Goal: Task Accomplishment & Management: Use online tool/utility

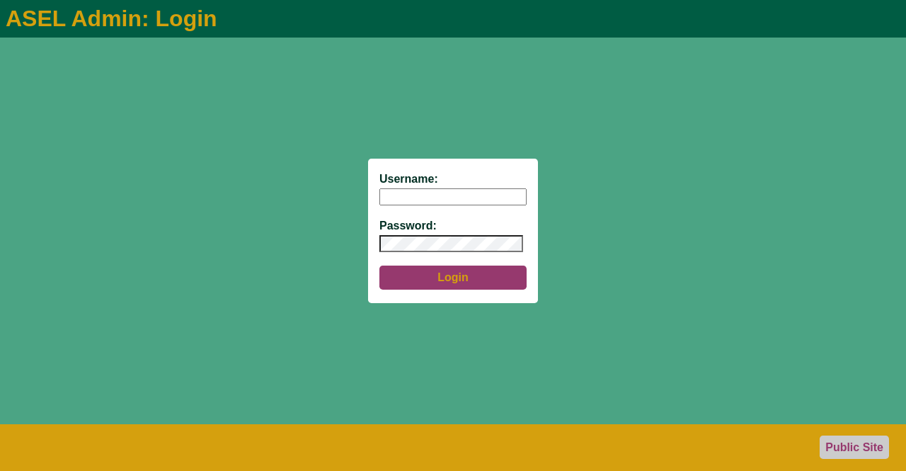
type input "aseladmin"
click at [444, 278] on button "Login" at bounding box center [452, 278] width 147 height 24
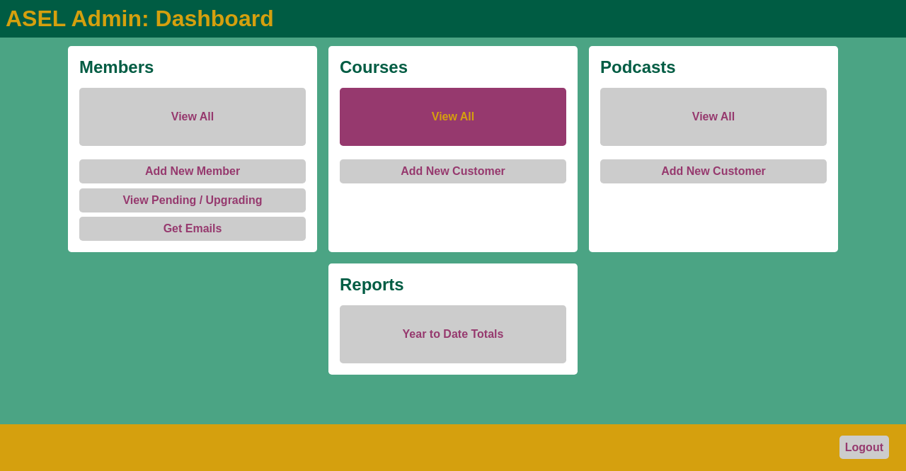
click at [421, 101] on link "View All" at bounding box center [453, 117] width 227 height 58
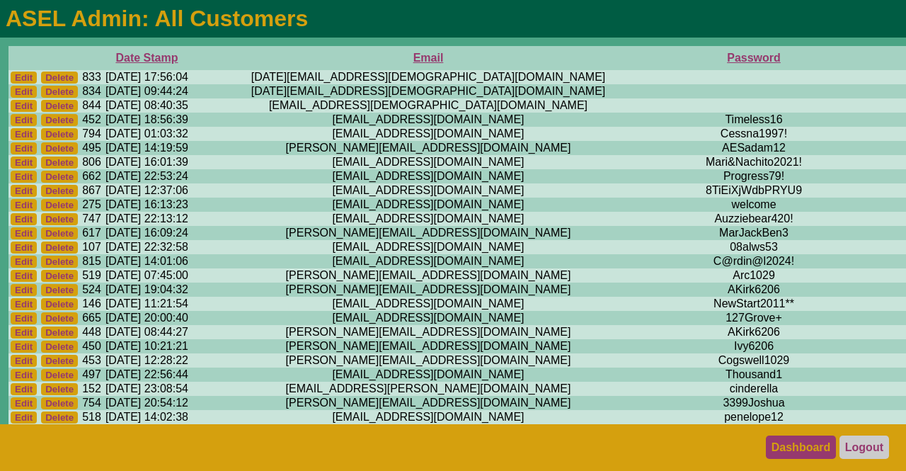
click at [798, 450] on link "Dashboard" at bounding box center [801, 446] width 71 height 23
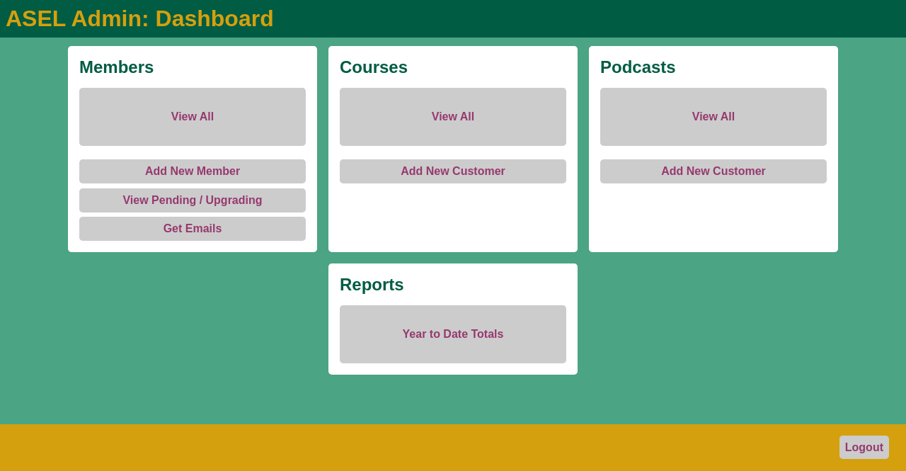
click at [456, 114] on link "View All" at bounding box center [453, 117] width 227 height 58
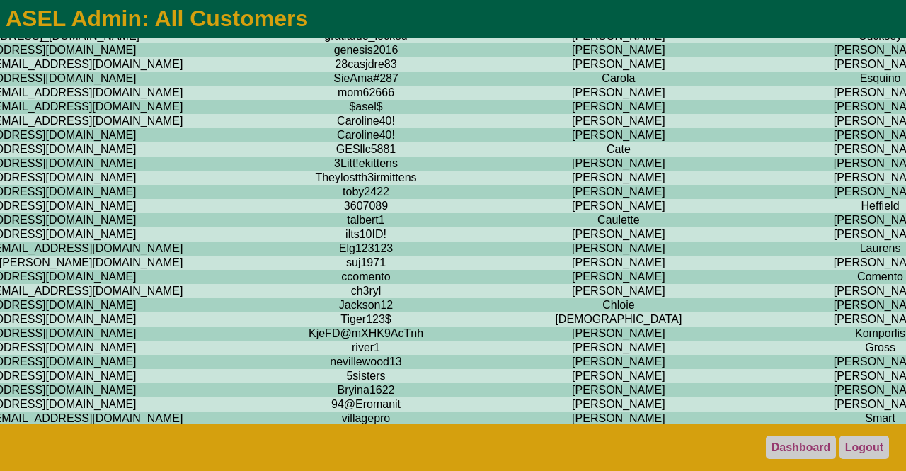
scroll to position [1319, 388]
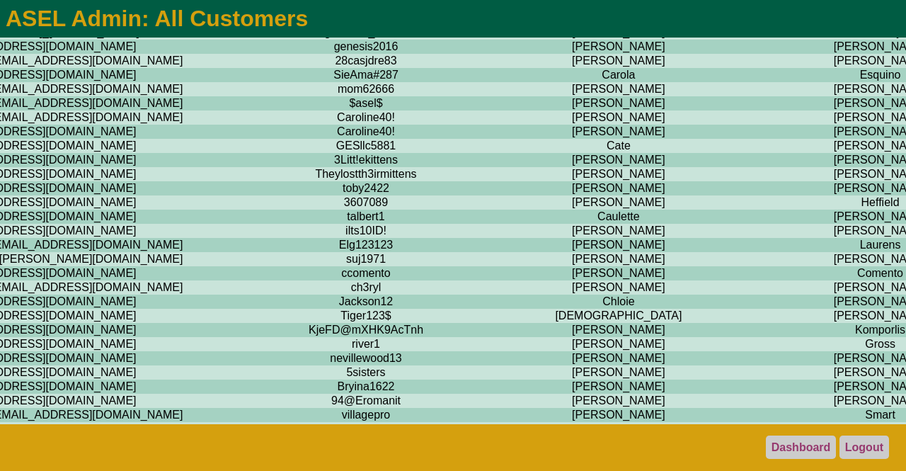
click at [784, 68] on td "[PERSON_NAME]" at bounding box center [881, 61] width 194 height 14
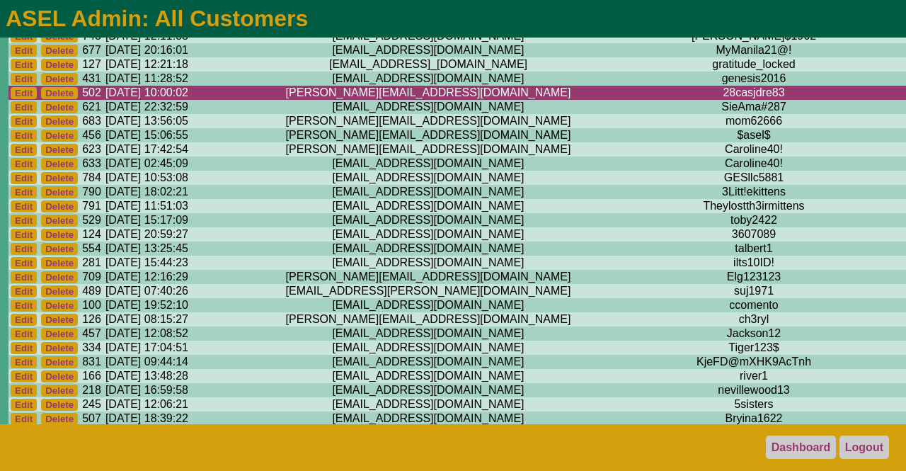
scroll to position [1287, 1]
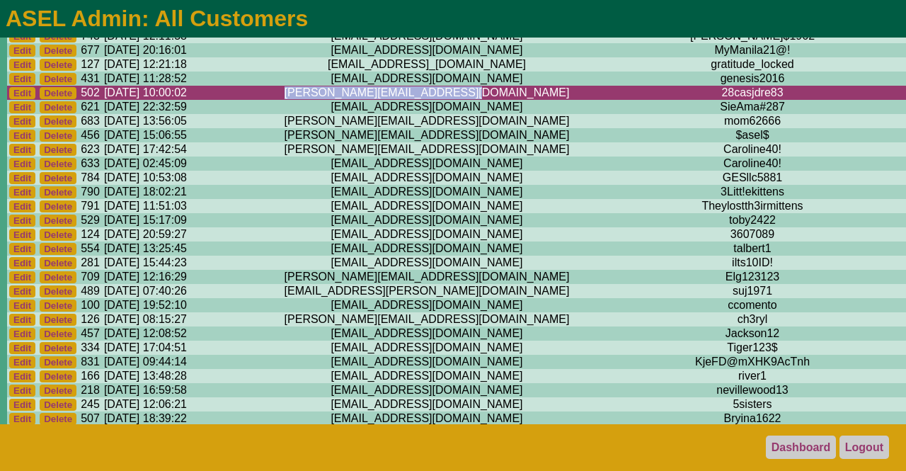
drag, startPoint x: 420, startPoint y: 154, endPoint x: 240, endPoint y: 158, distance: 179.9
click at [240, 100] on td "[PERSON_NAME][EMAIL_ADDRESS][DOMAIN_NAME]" at bounding box center [427, 93] width 476 height 14
copy td "[PERSON_NAME][EMAIL_ADDRESS][DOMAIN_NAME]"
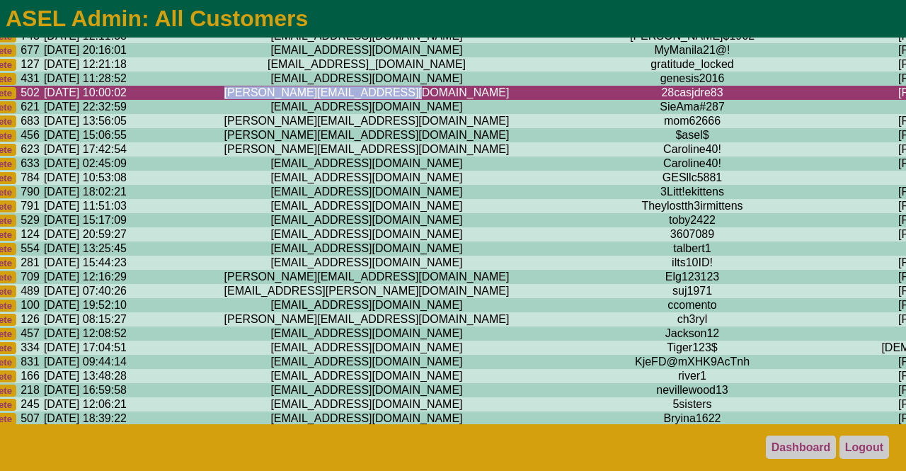
scroll to position [1287, 60]
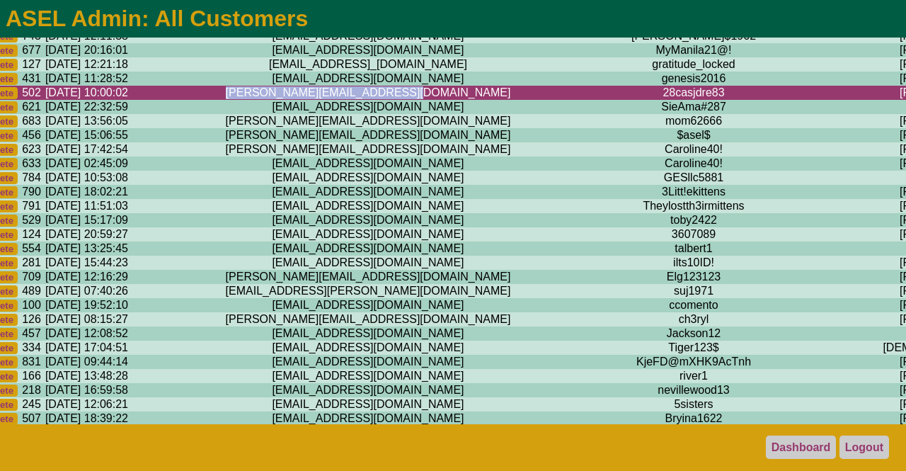
click at [356, 100] on td "carol@iwanttobuyahouse411.com" at bounding box center [368, 93] width 476 height 14
drag, startPoint x: 367, startPoint y: 155, endPoint x: 178, endPoint y: 163, distance: 189.2
click at [178, 100] on td "carol@iwanttobuyahouse411.com" at bounding box center [368, 93] width 476 height 14
copy td "carol@iwanttobuyahouse411.com"
drag, startPoint x: 477, startPoint y: 156, endPoint x: 408, endPoint y: 164, distance: 69.8
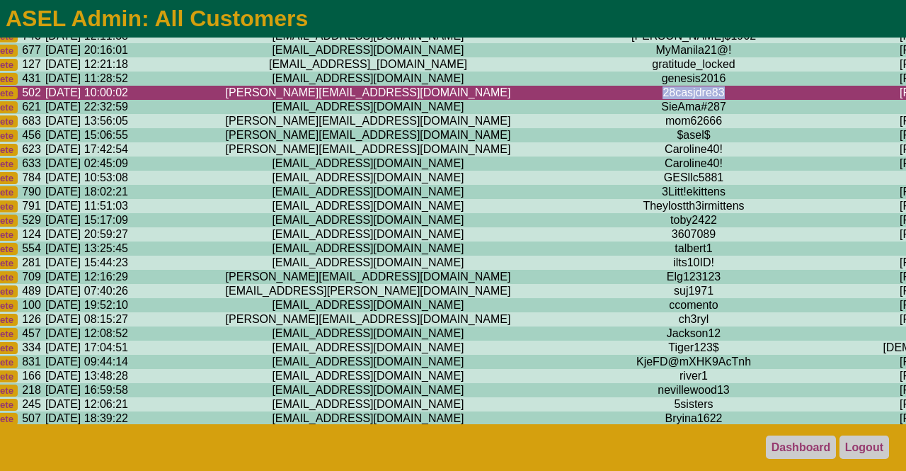
click at [606, 100] on td "28casjdre83" at bounding box center [694, 93] width 176 height 14
copy td "28casjdre83"
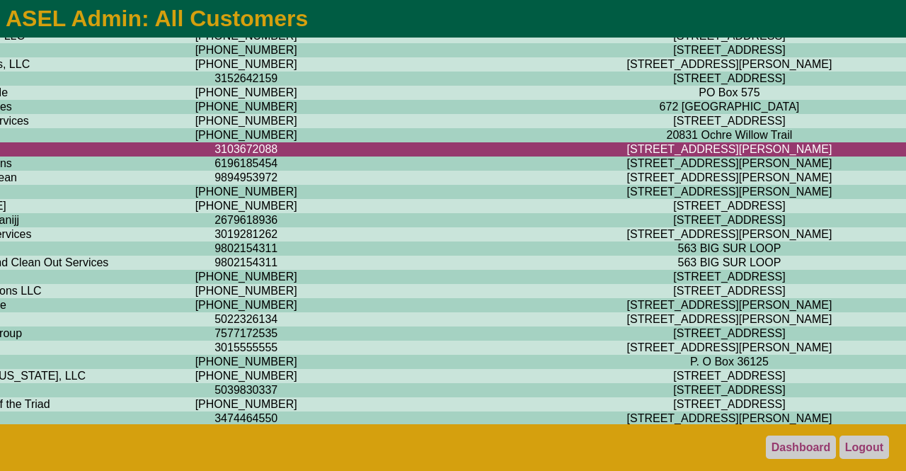
scroll to position [1231, 1769]
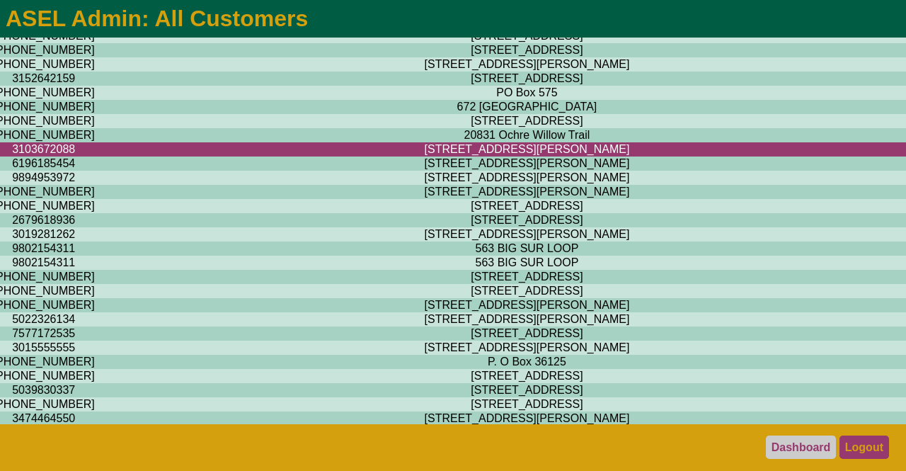
click at [868, 450] on link "Logout" at bounding box center [865, 446] width 50 height 23
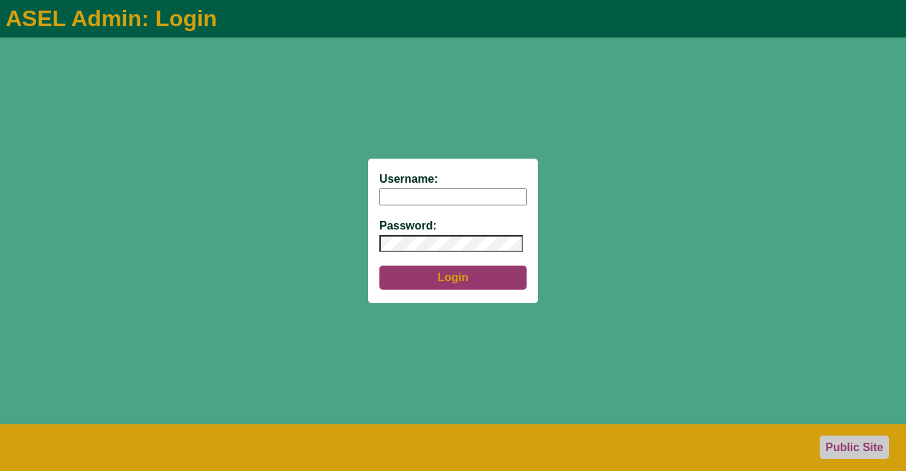
type input "aseladmin"
click at [451, 280] on button "Login" at bounding box center [452, 278] width 147 height 24
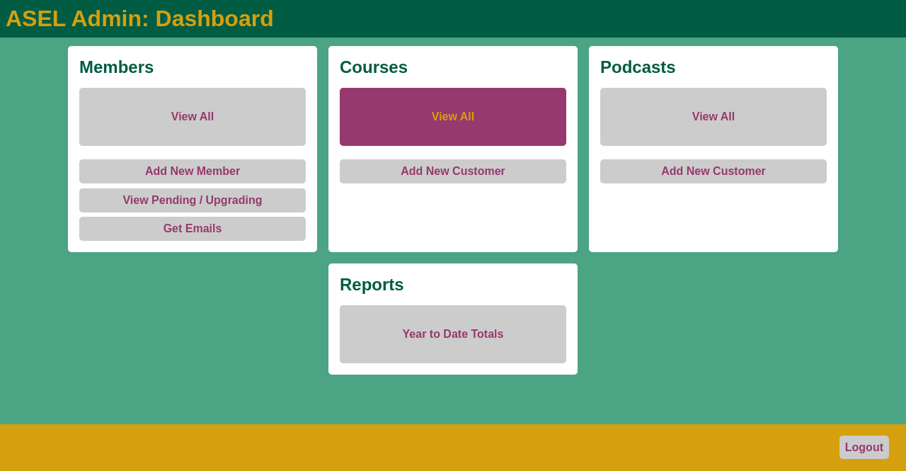
click at [445, 113] on link "View All" at bounding box center [453, 117] width 227 height 58
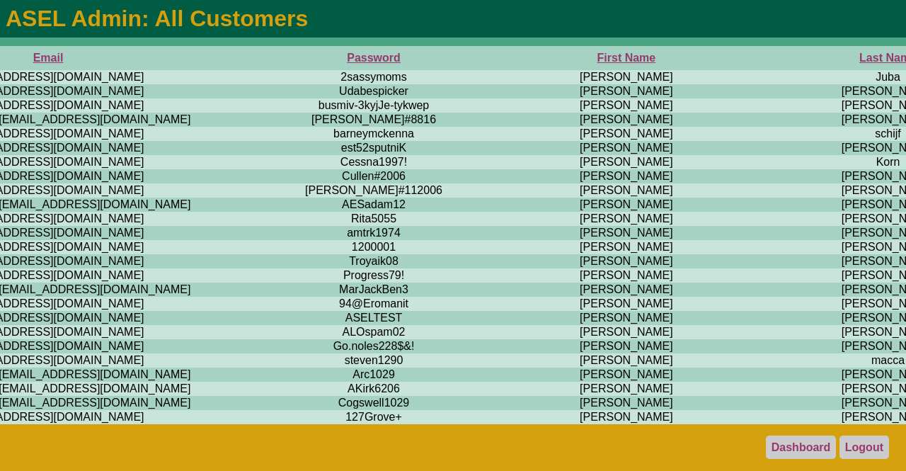
scroll to position [0, 384]
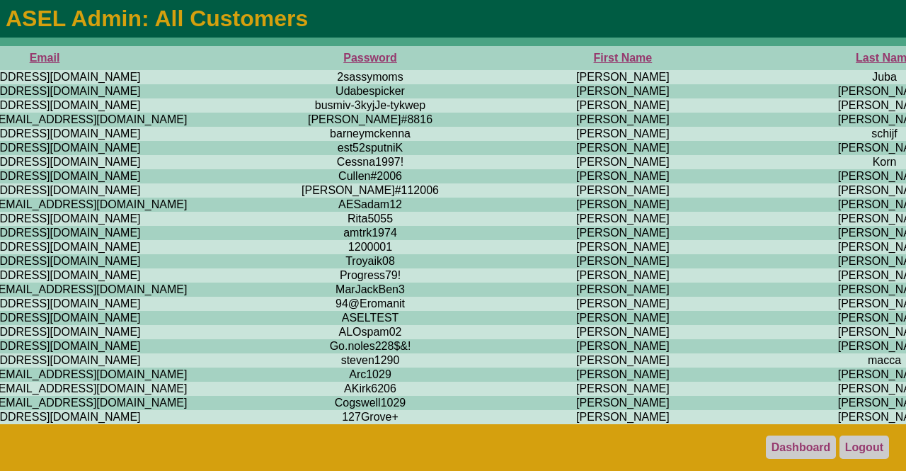
click at [458, 59] on th "First Name" at bounding box center [623, 58] width 330 height 24
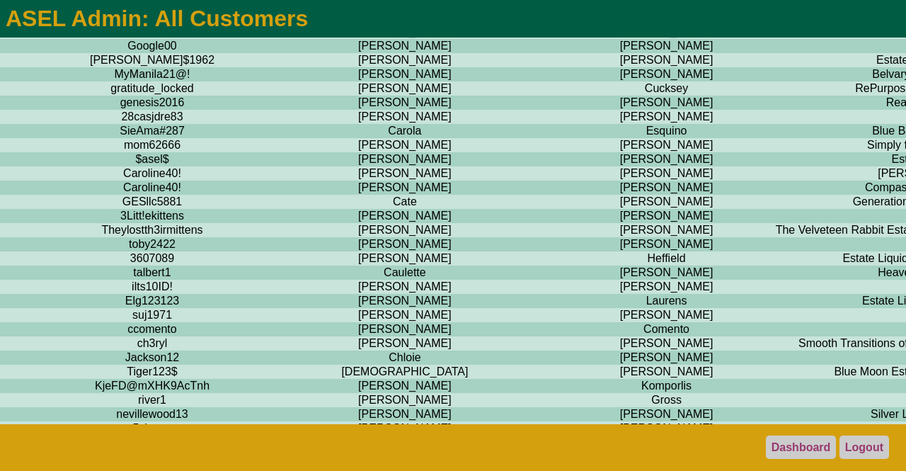
scroll to position [1262, 602]
click at [570, 125] on td "Scurlock" at bounding box center [667, 117] width 194 height 14
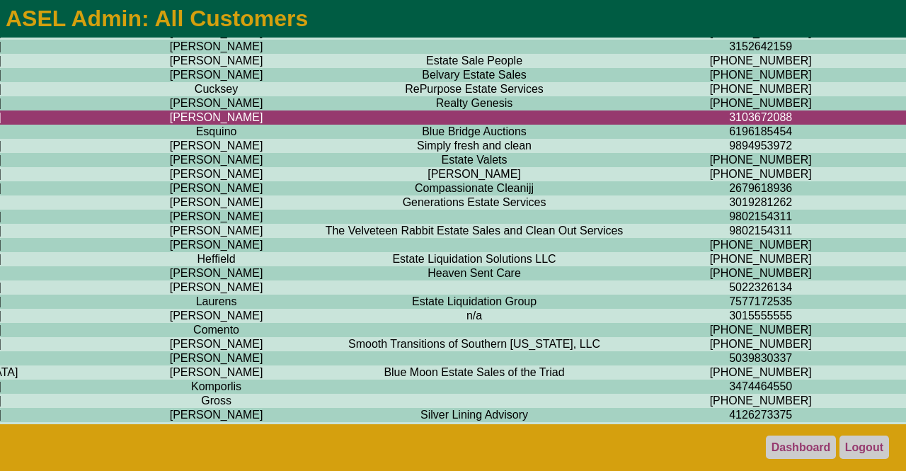
scroll to position [1262, 1051]
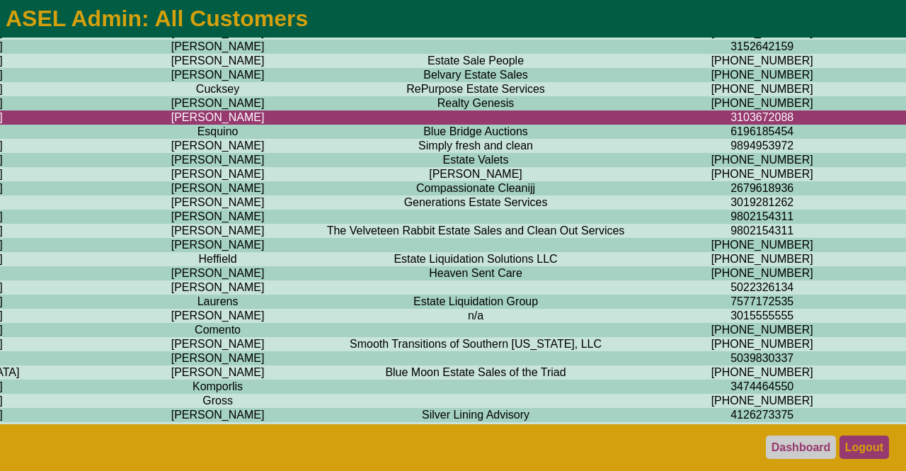
click at [862, 452] on link "Logout" at bounding box center [865, 446] width 50 height 23
